Goal: Find specific page/section: Find specific page/section

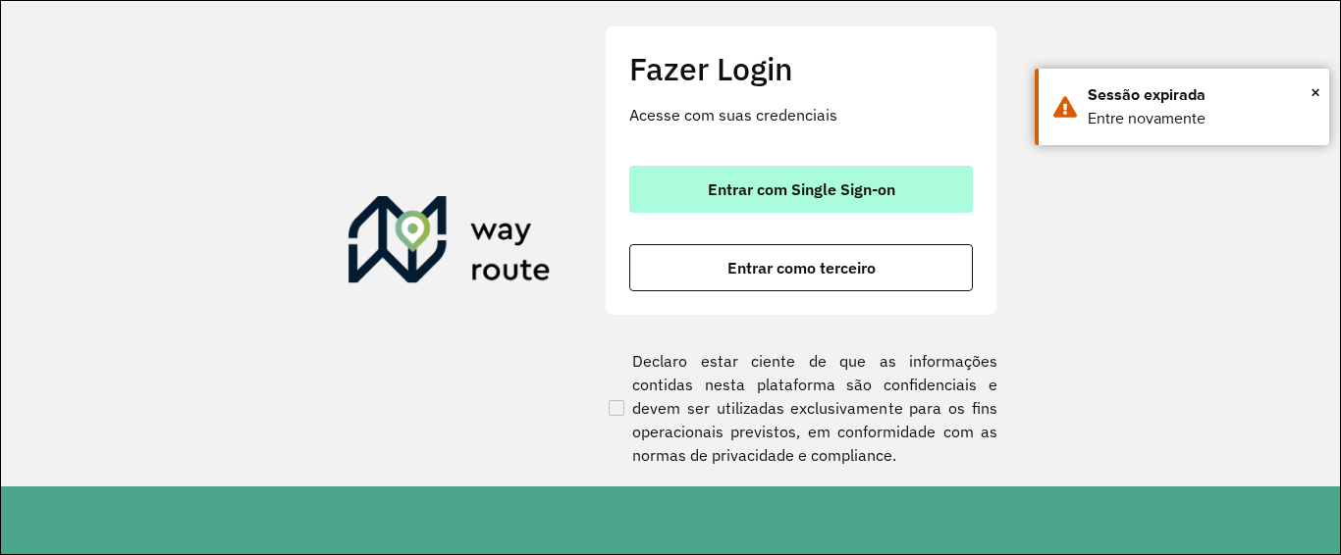
click at [823, 211] on button "Entrar com Single Sign-on" at bounding box center [800, 189] width 343 height 47
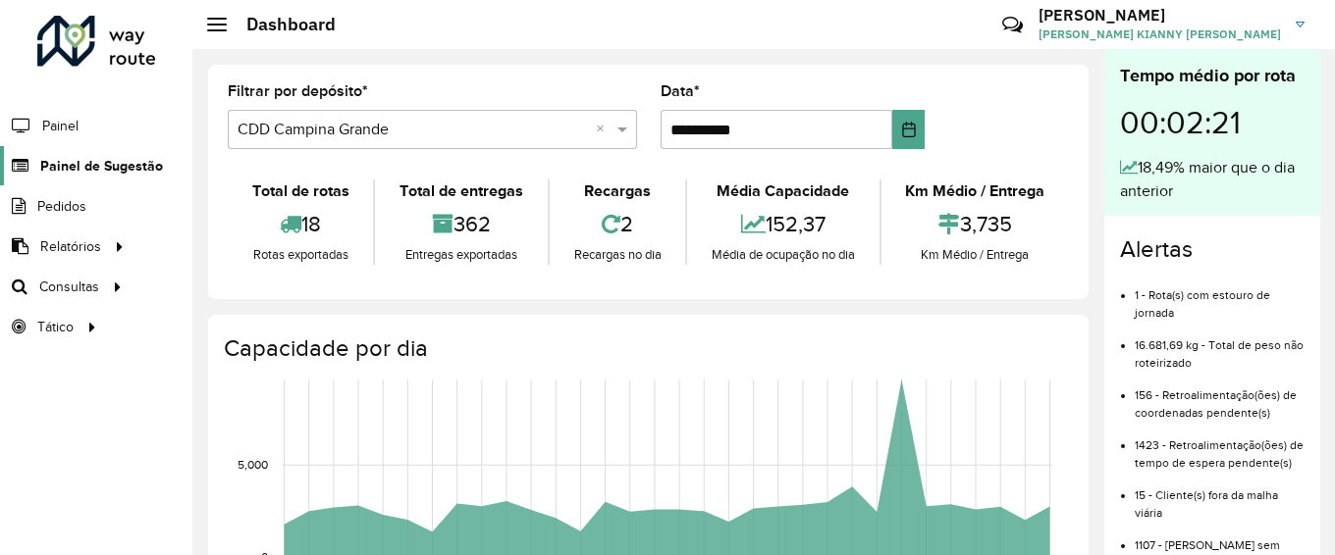
click at [92, 154] on link "Painel de Sugestão" at bounding box center [81, 165] width 163 height 39
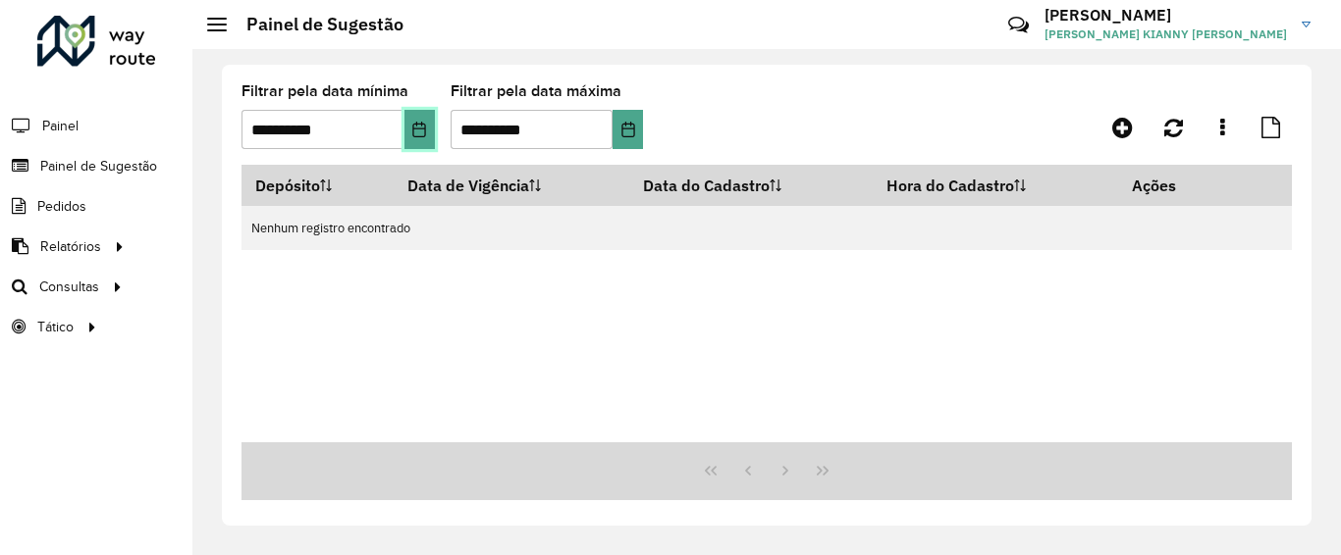
click at [428, 131] on button "Choose Date" at bounding box center [419, 129] width 30 height 39
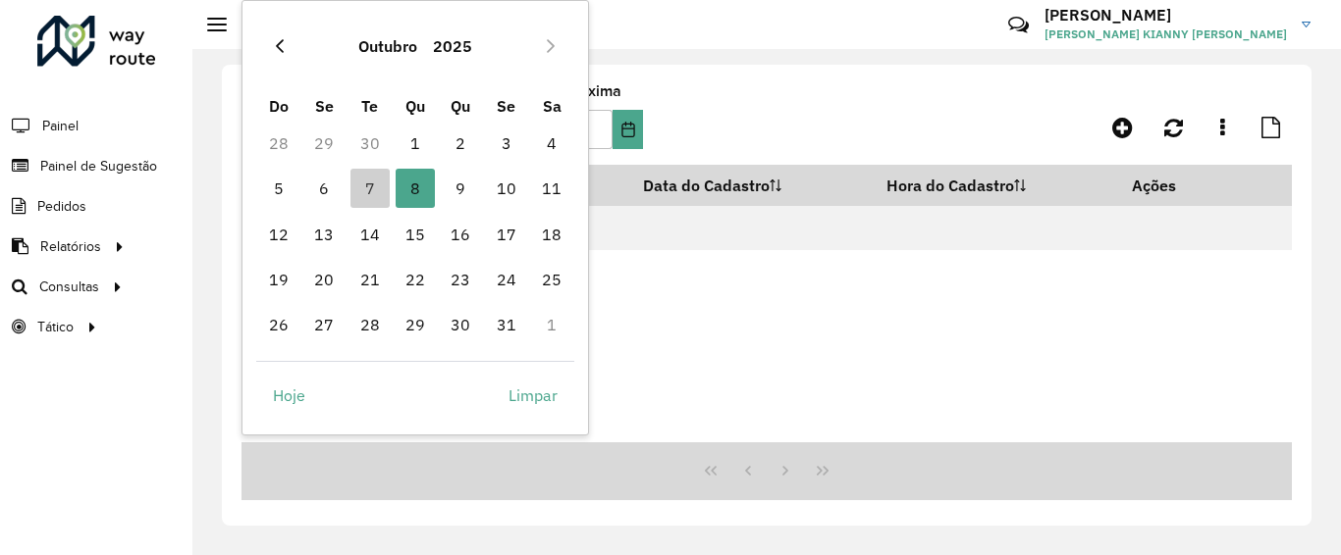
click at [282, 46] on icon "Previous Month" at bounding box center [280, 46] width 16 height 16
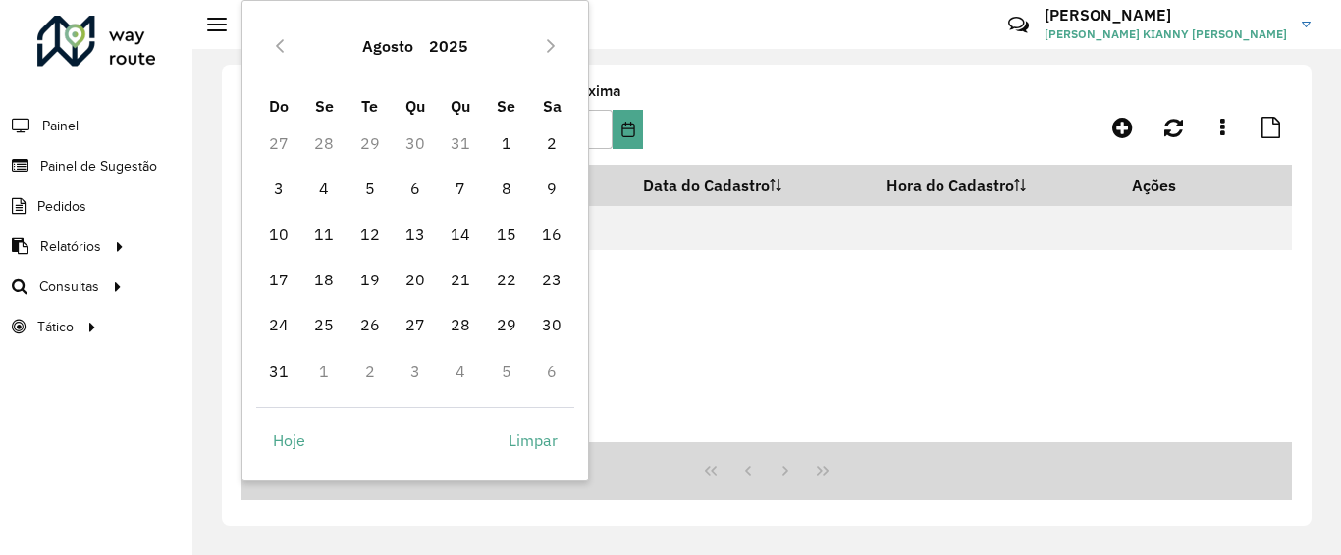
click at [282, 46] on icon "Previous Month" at bounding box center [280, 46] width 16 height 16
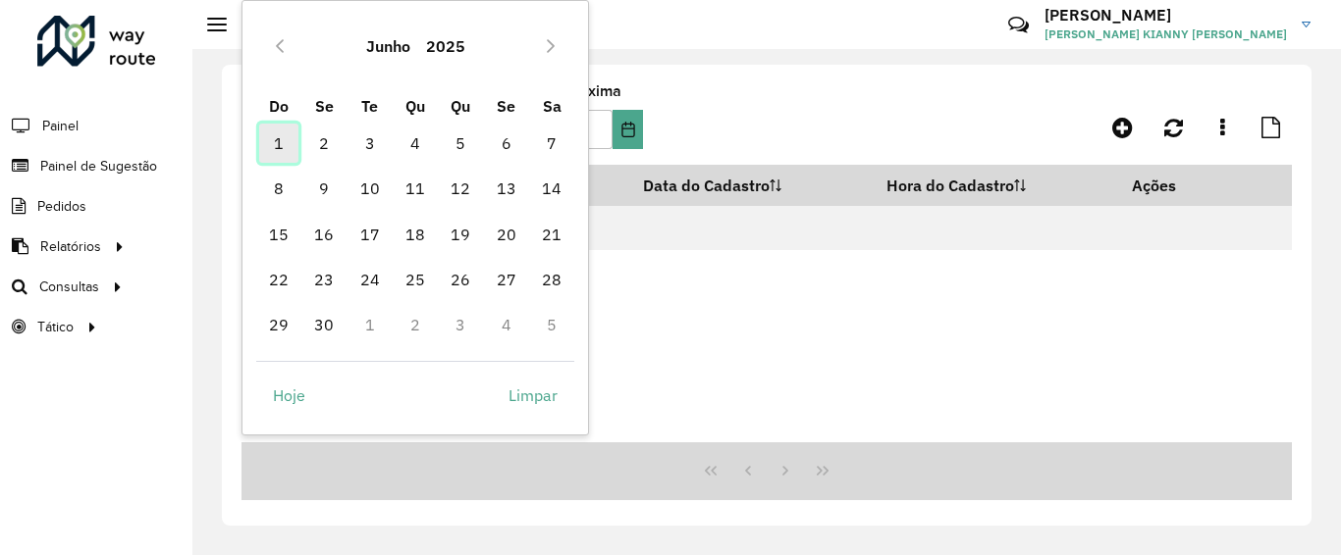
click at [267, 145] on span "1" at bounding box center [278, 143] width 39 height 39
type input "**********"
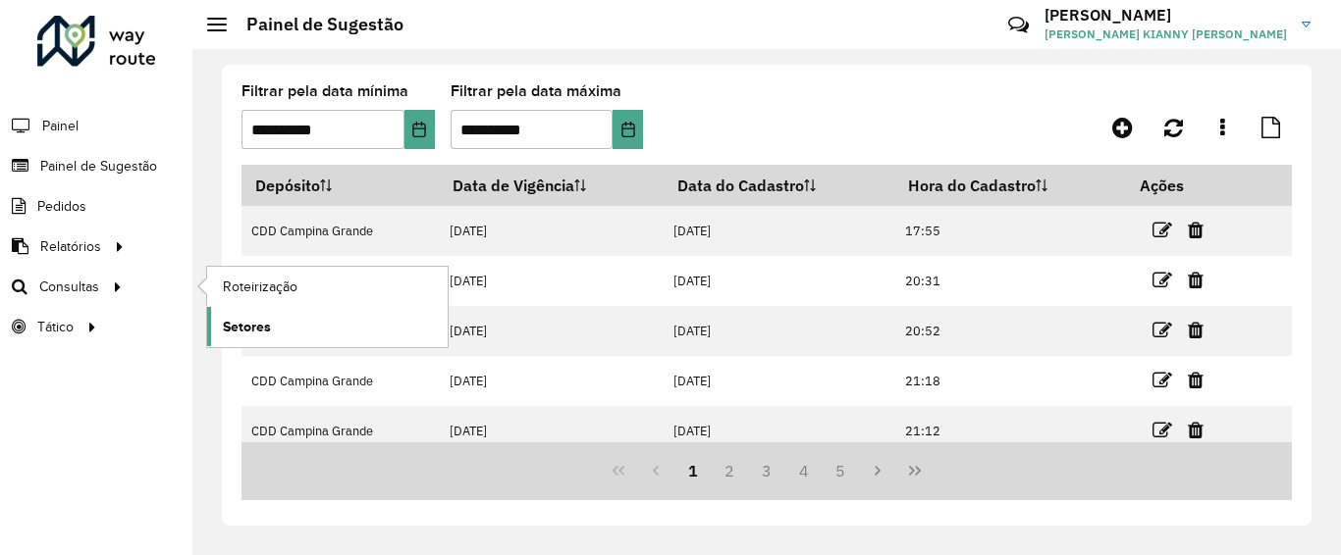
click at [256, 315] on link "Setores" at bounding box center [327, 326] width 240 height 39
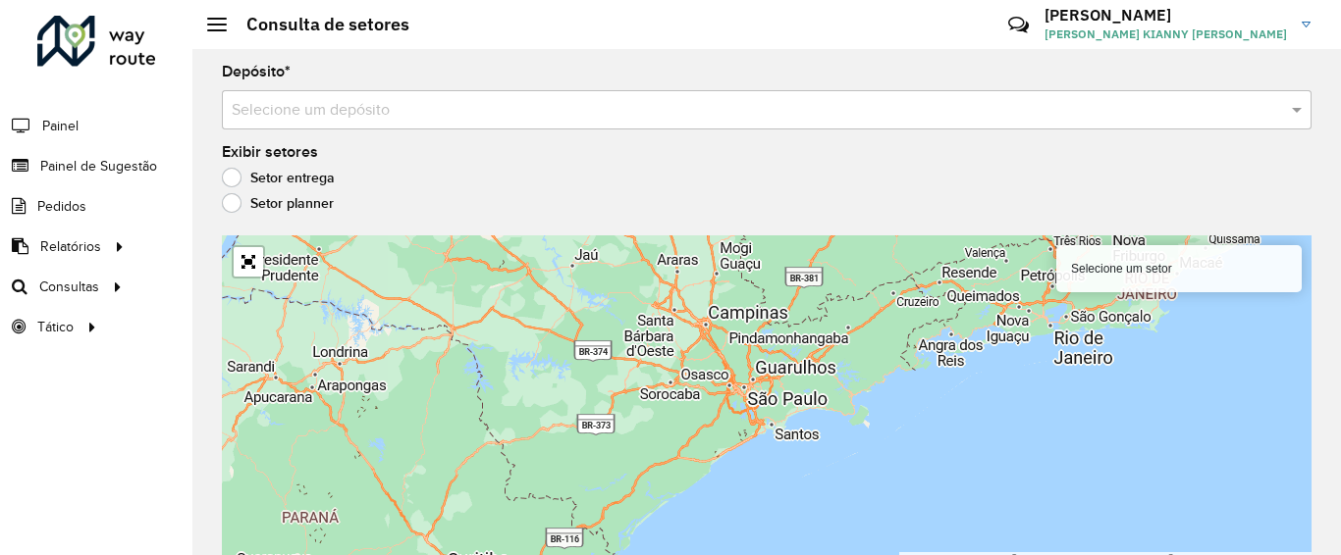
click at [338, 129] on div "Selecione um depósito" at bounding box center [766, 109] width 1089 height 39
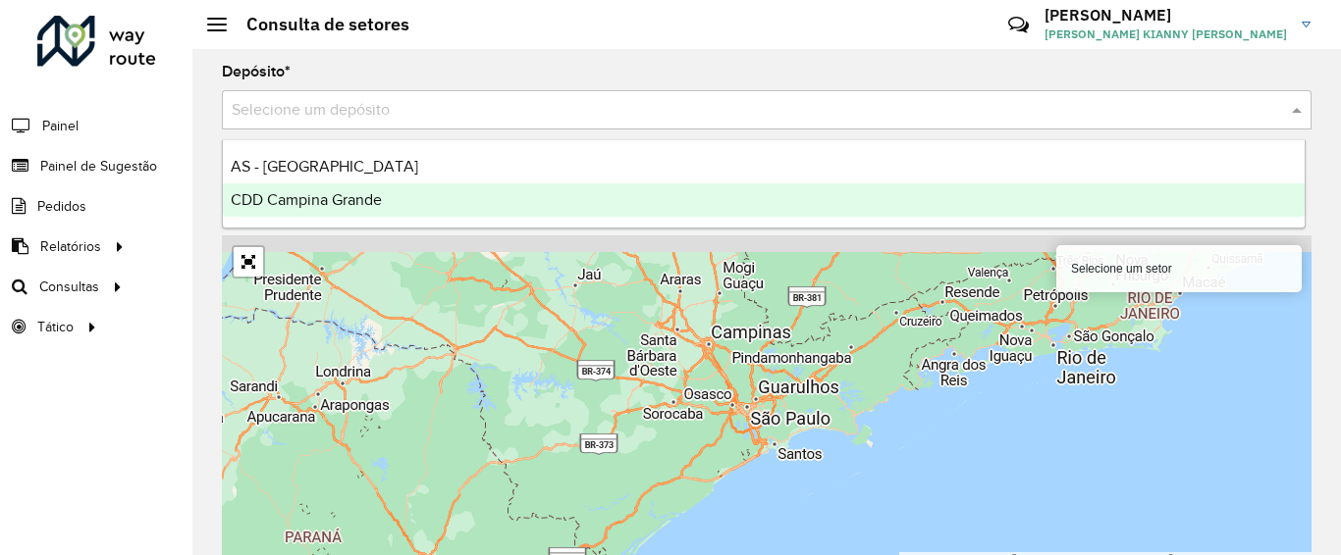
click at [313, 200] on span "CDD Campina Grande" at bounding box center [306, 199] width 151 height 17
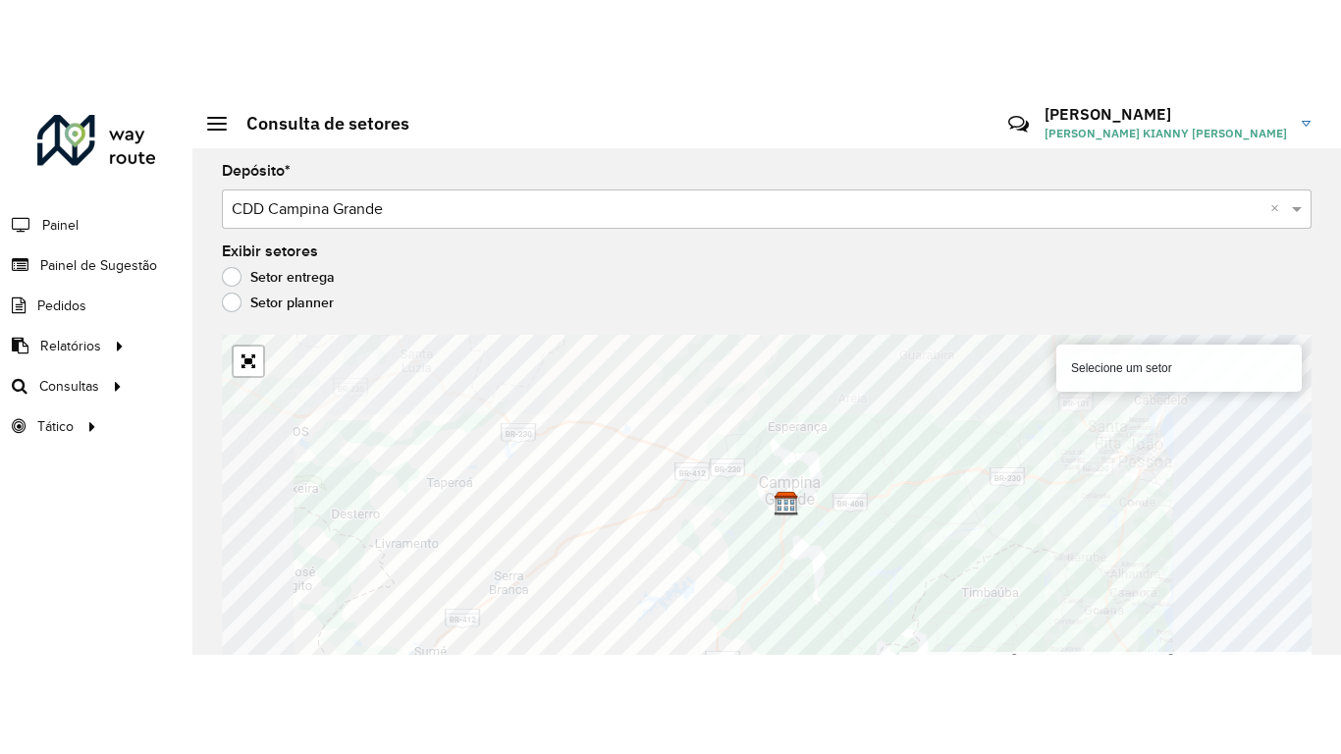
scroll to position [14, 0]
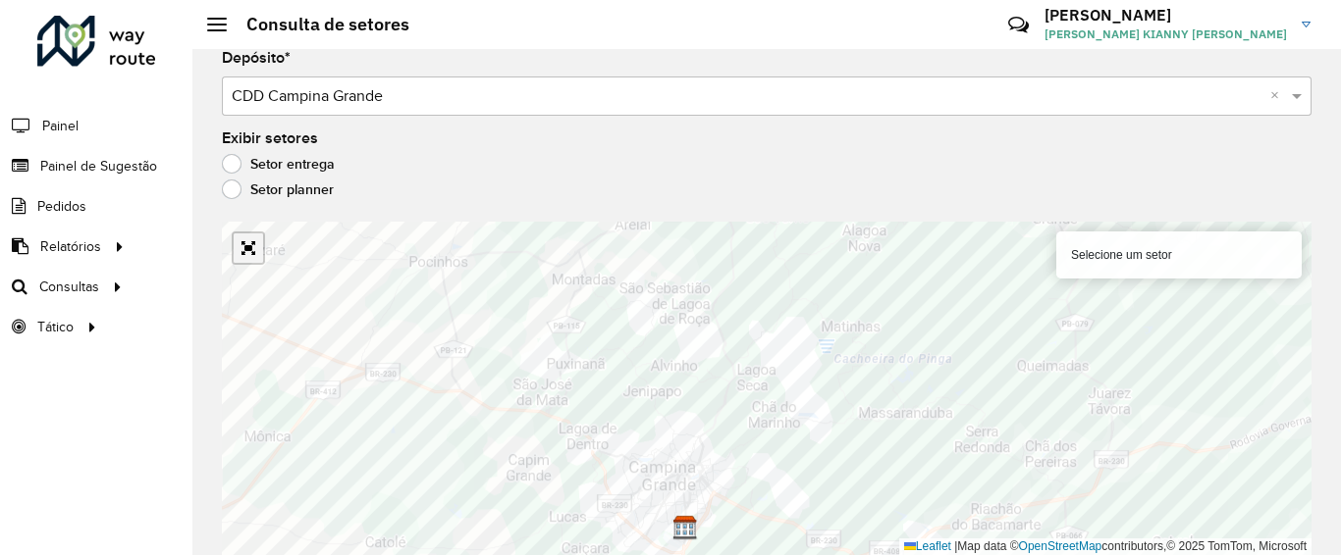
click at [245, 254] on link "Abrir mapa em tela cheia" at bounding box center [248, 248] width 29 height 29
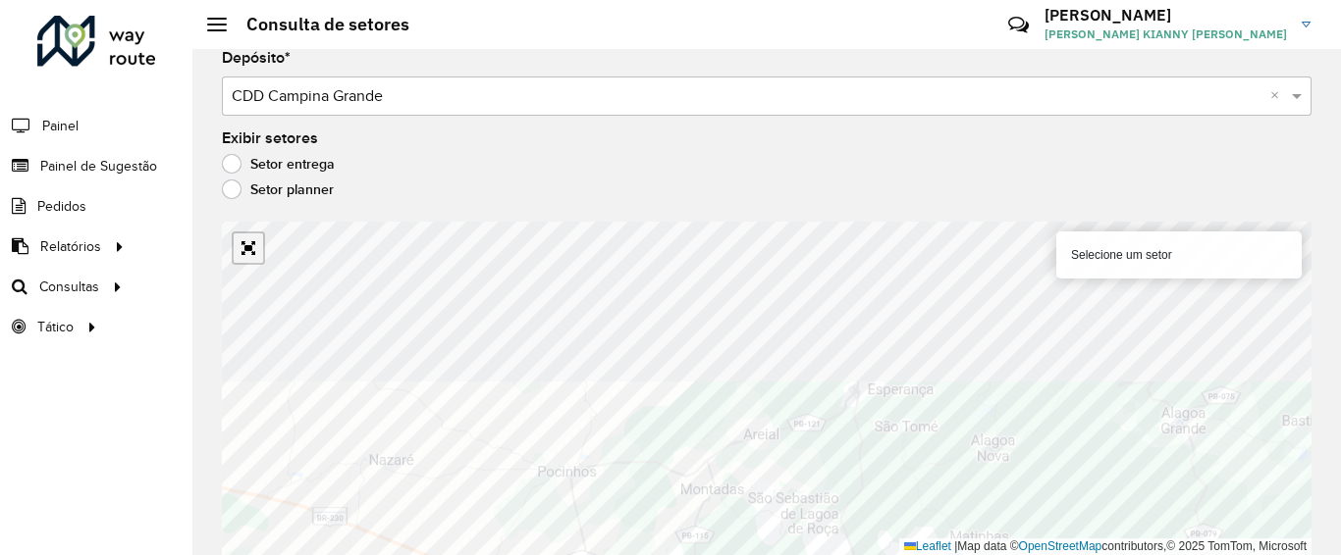
scroll to position [0, 0]
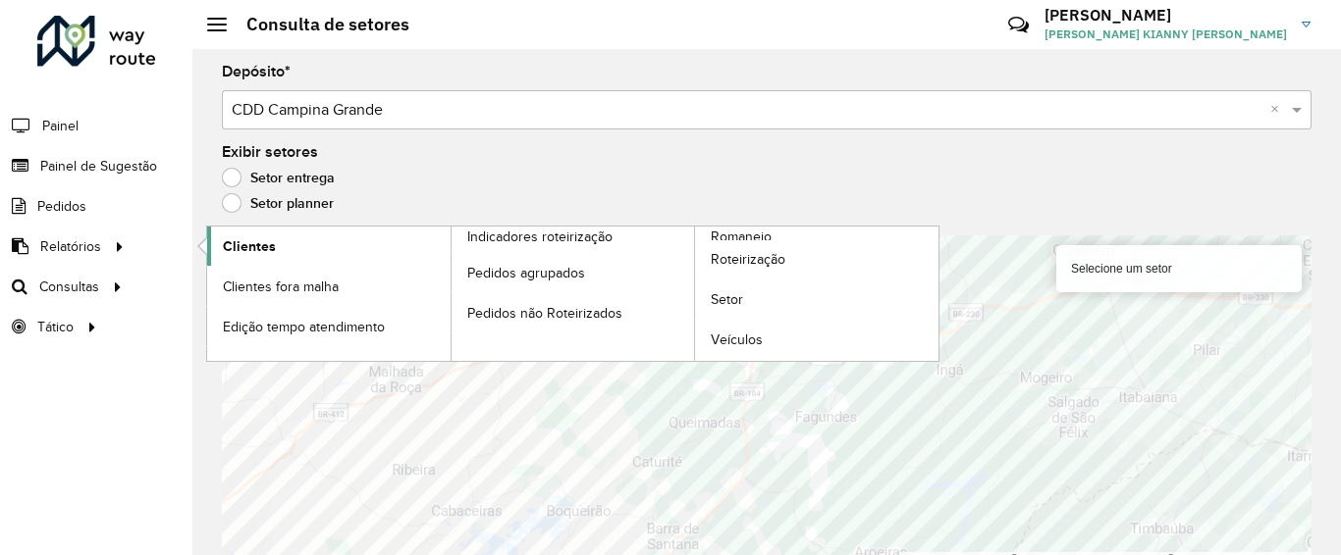
click at [327, 257] on link "Clientes" at bounding box center [328, 246] width 243 height 39
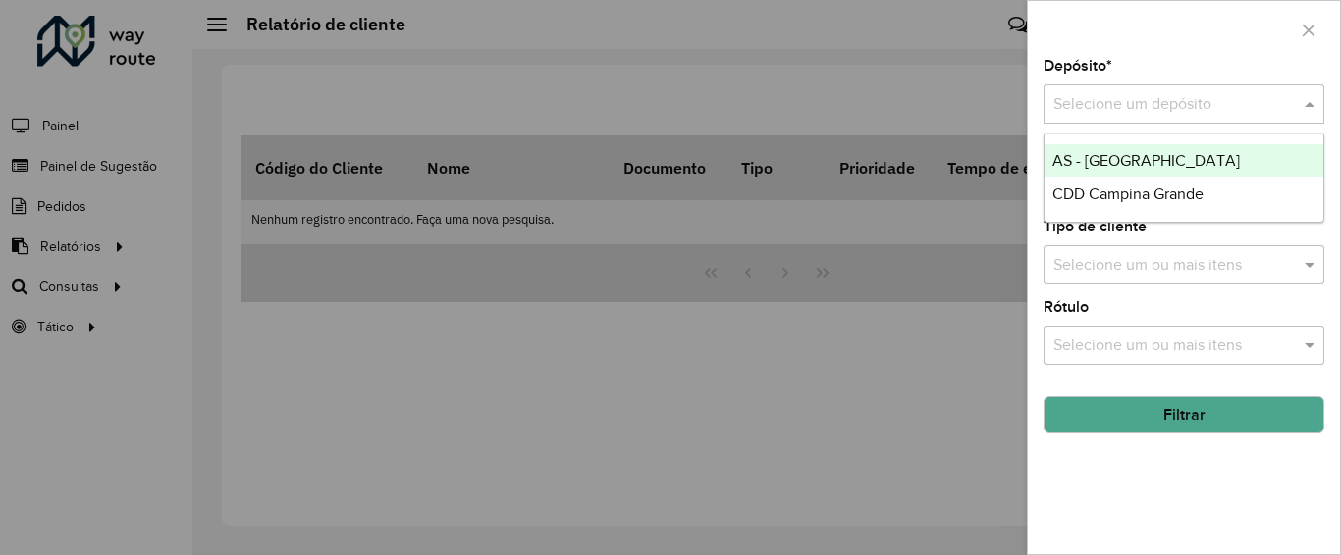
click at [1149, 116] on input "text" at bounding box center [1164, 105] width 222 height 24
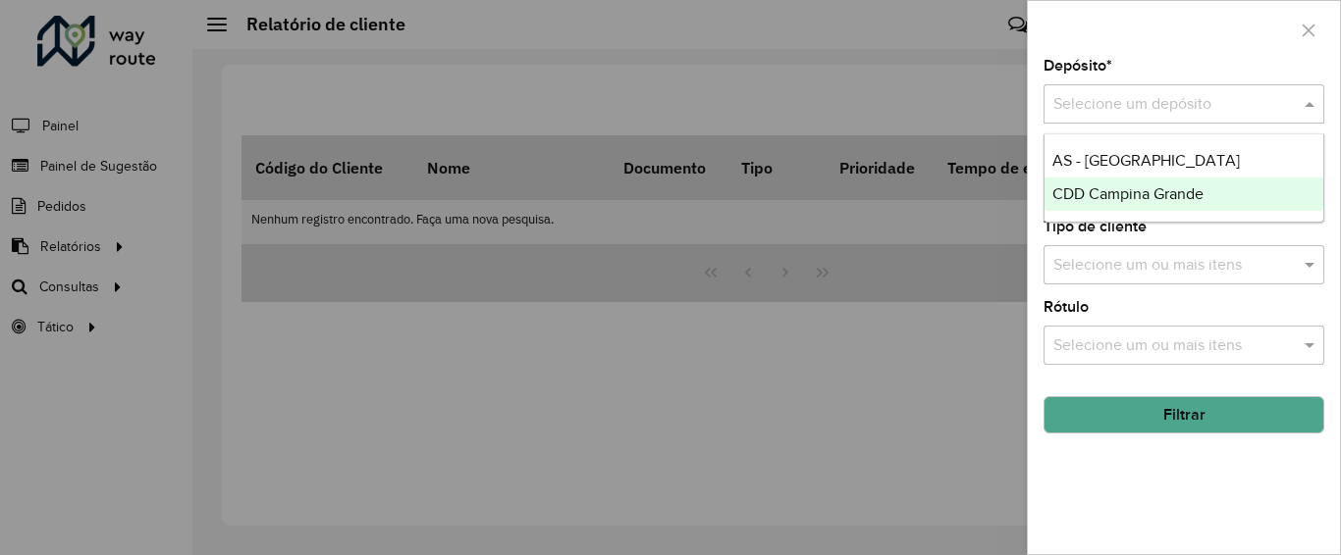
click at [1099, 210] on div "CDD Campina Grande" at bounding box center [1183, 194] width 279 height 33
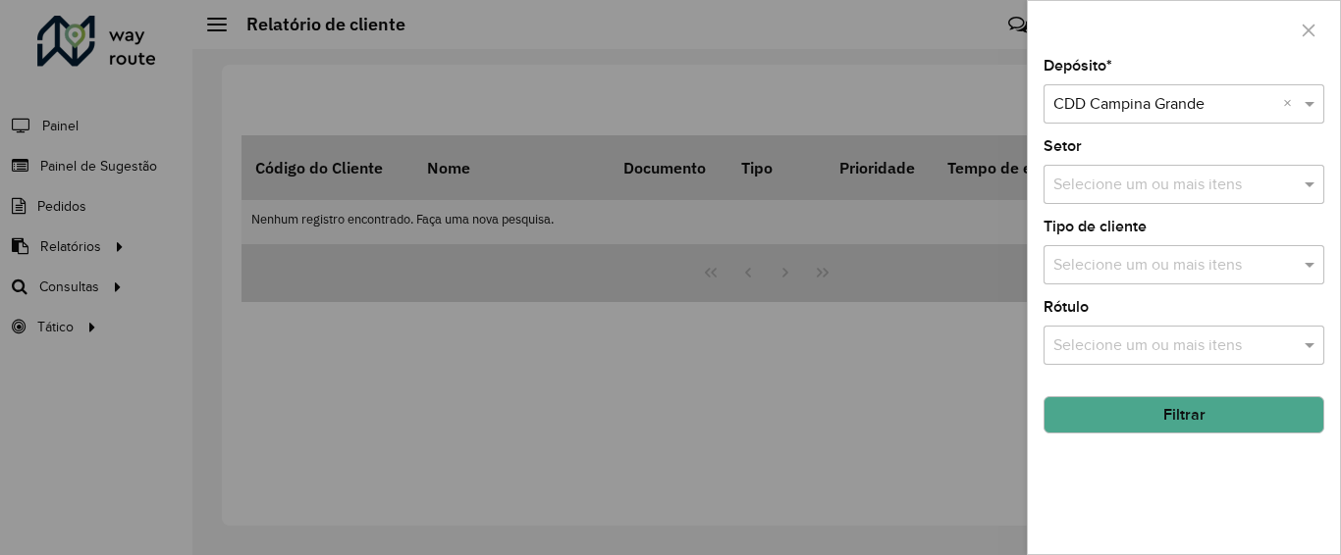
click at [810, 323] on div at bounding box center [670, 277] width 1341 height 555
